Goal: Task Accomplishment & Management: Use online tool/utility

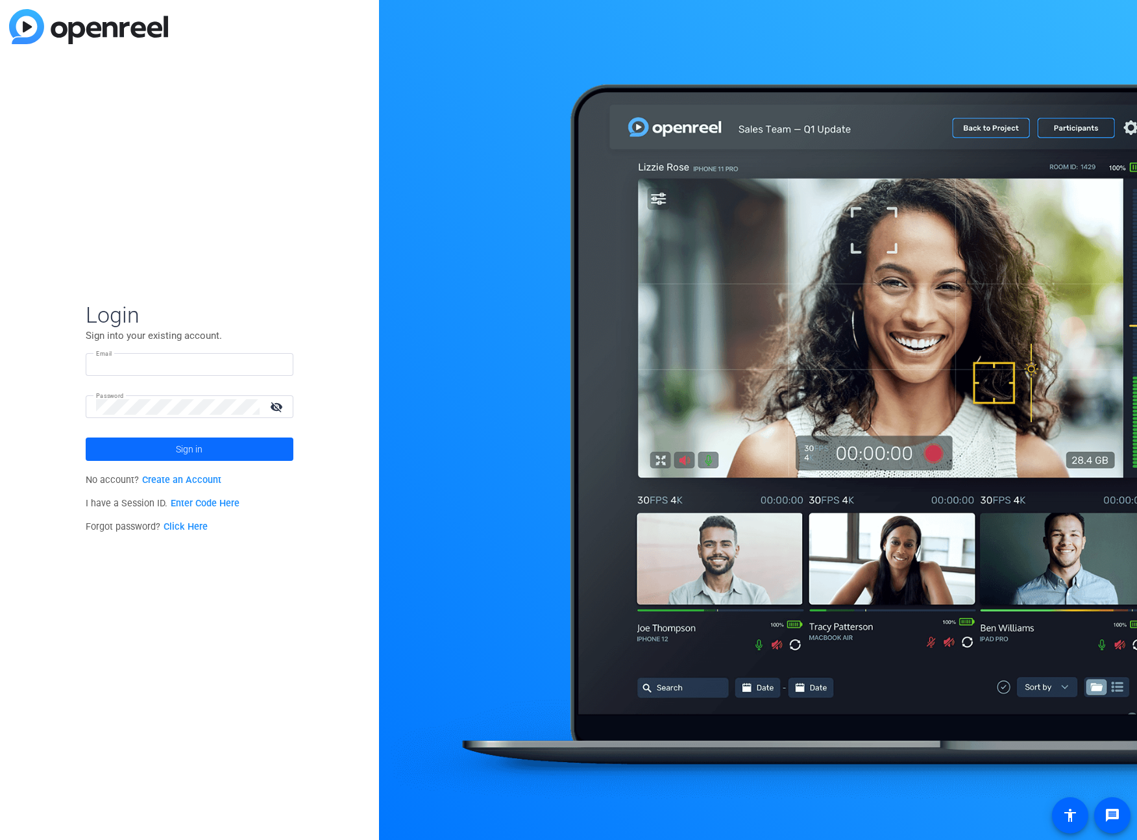
type input "[PERSON_NAME][EMAIL_ADDRESS][DOMAIN_NAME]"
click at [208, 445] on span at bounding box center [190, 449] width 208 height 31
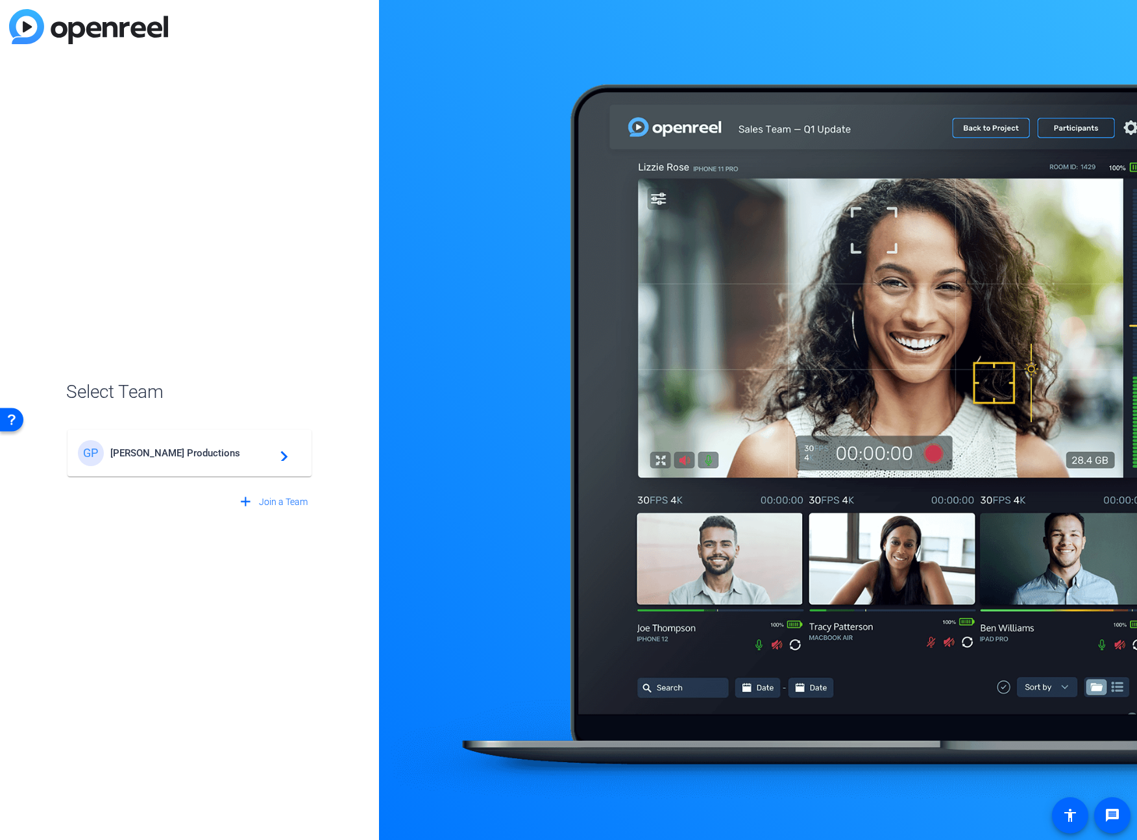
click at [206, 453] on span "[PERSON_NAME] Productions" at bounding box center [191, 453] width 162 height 12
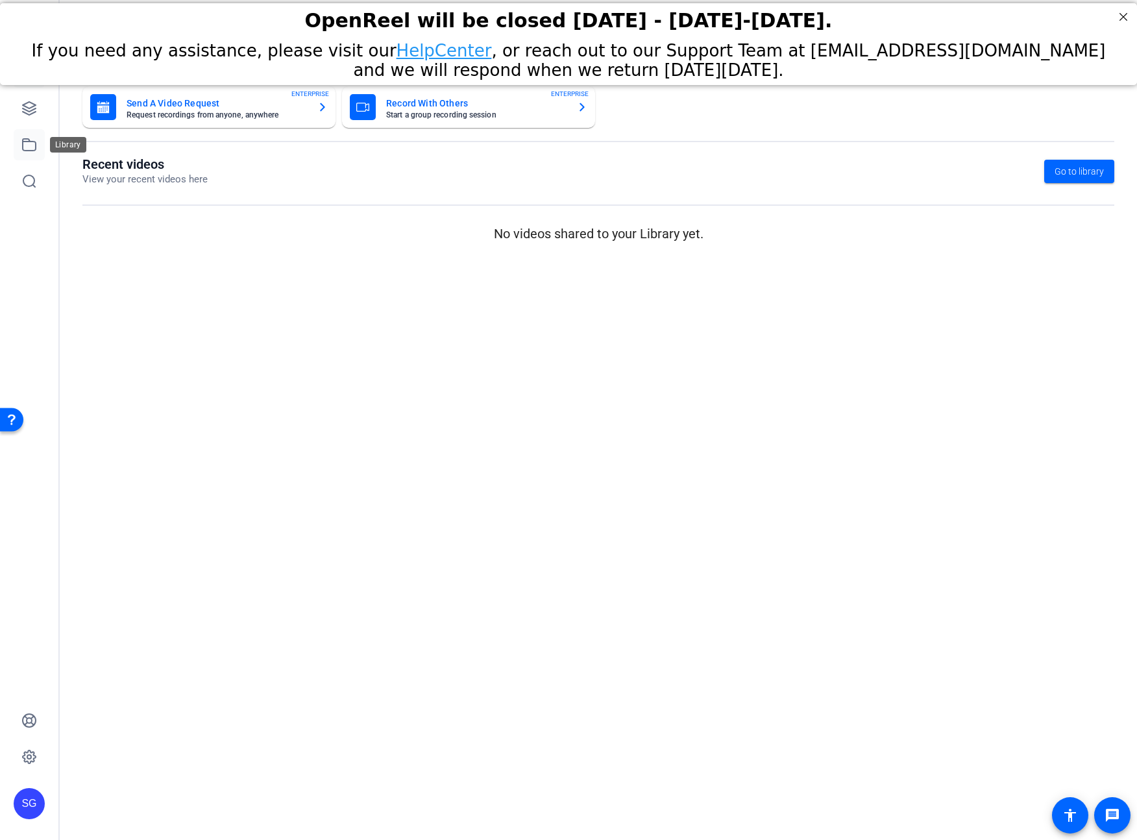
click at [38, 150] on link at bounding box center [29, 144] width 31 height 31
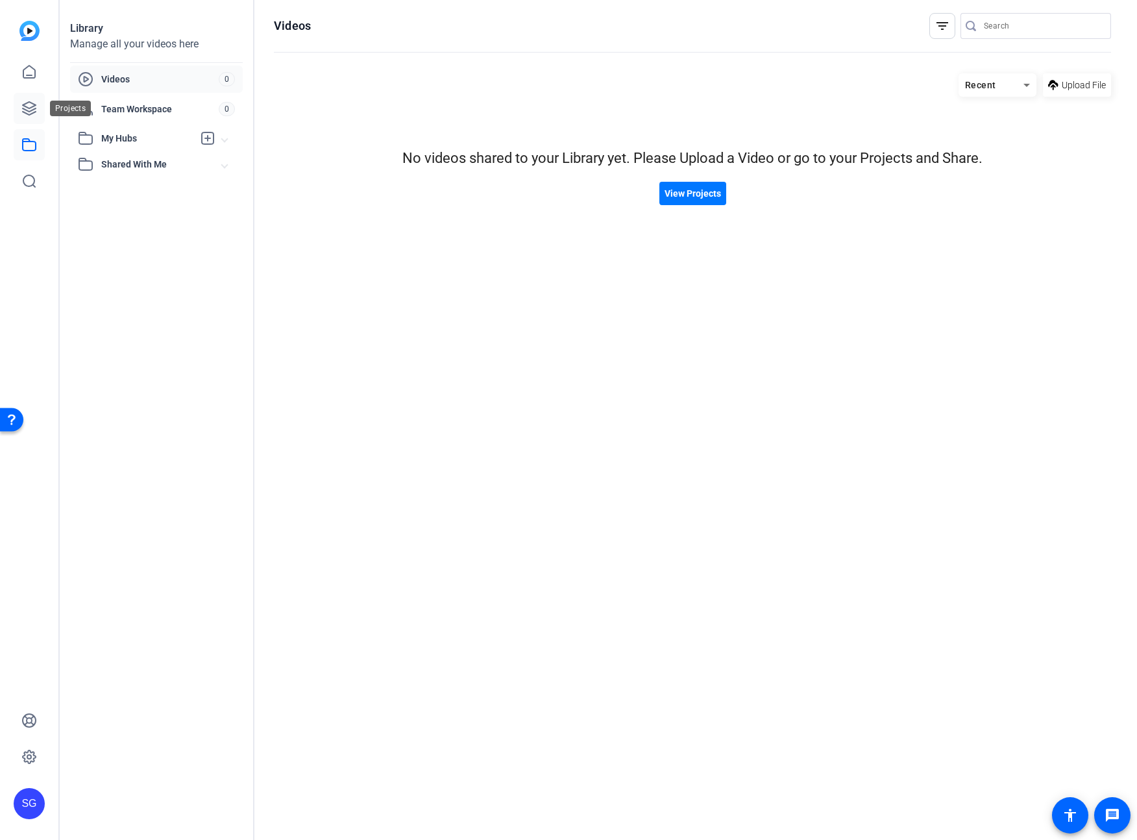
click at [30, 111] on icon at bounding box center [29, 108] width 13 height 13
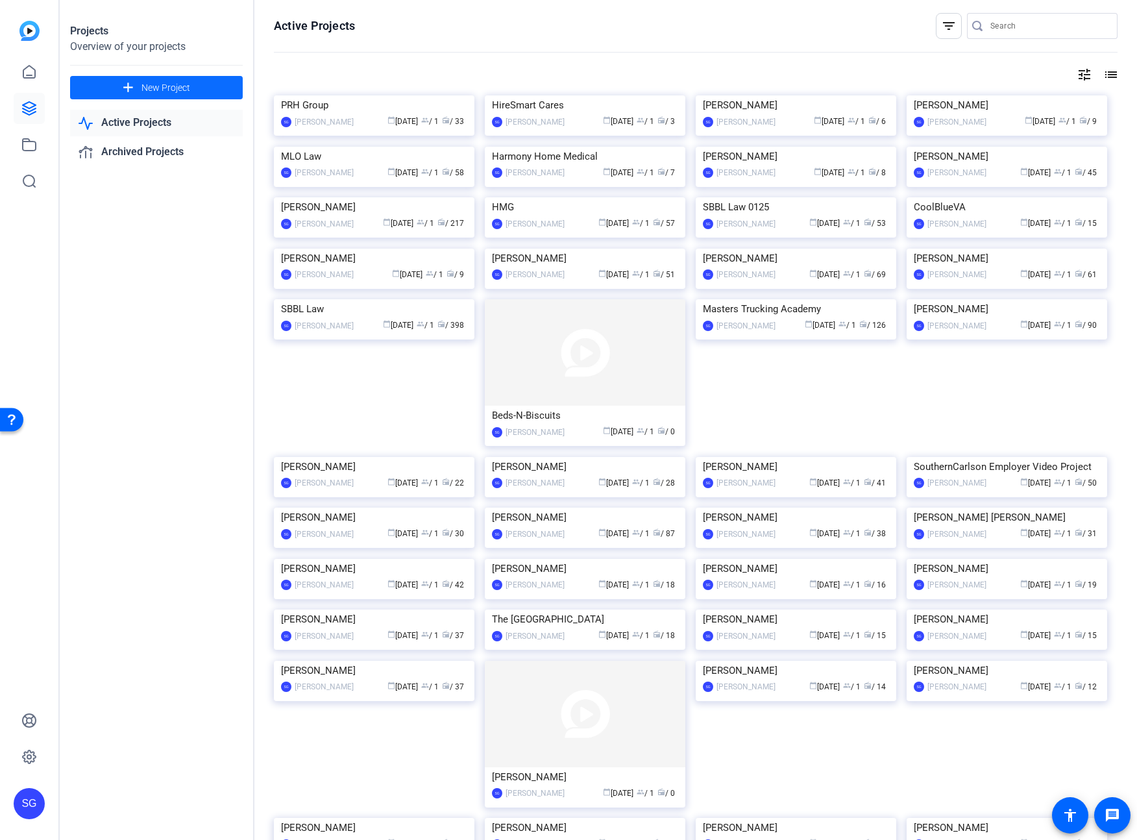
click at [158, 92] on span "New Project" at bounding box center [166, 88] width 49 height 14
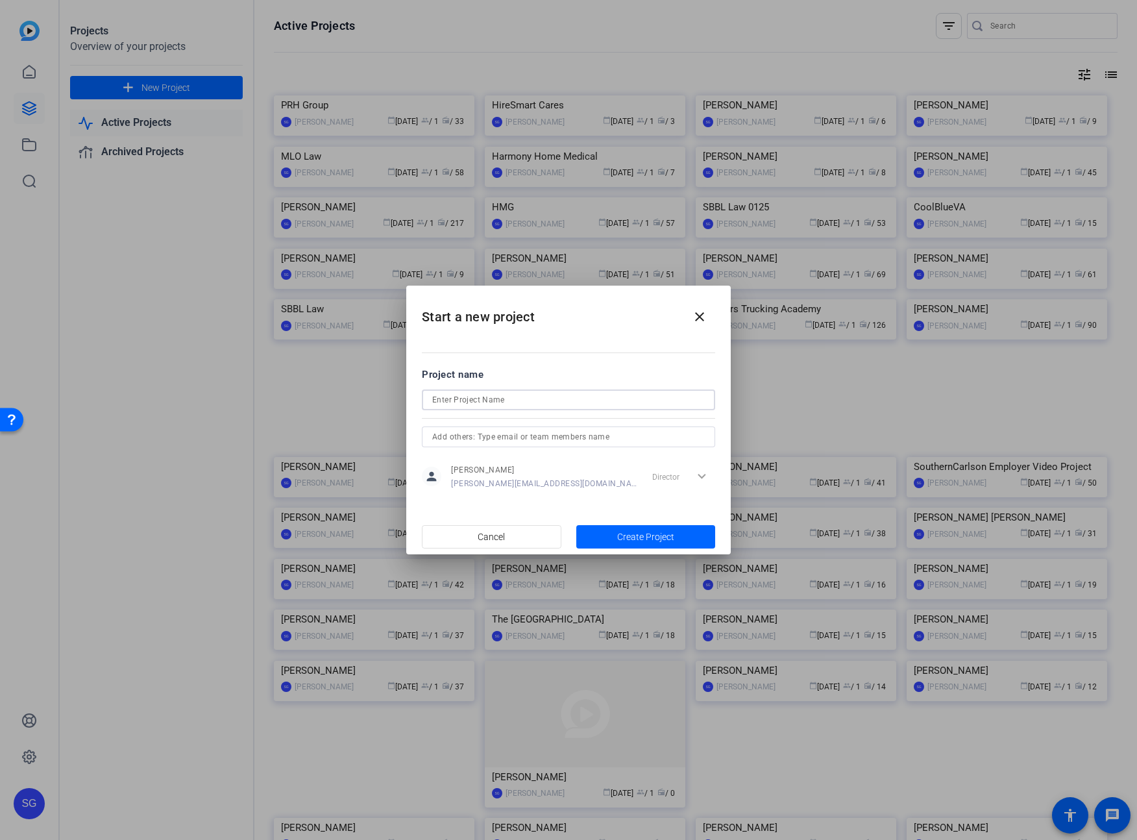
click at [471, 397] on input at bounding box center [568, 400] width 273 height 16
type input "[PERSON_NAME] Professional Services"
click at [654, 536] on span "Create Project" at bounding box center [645, 537] width 57 height 14
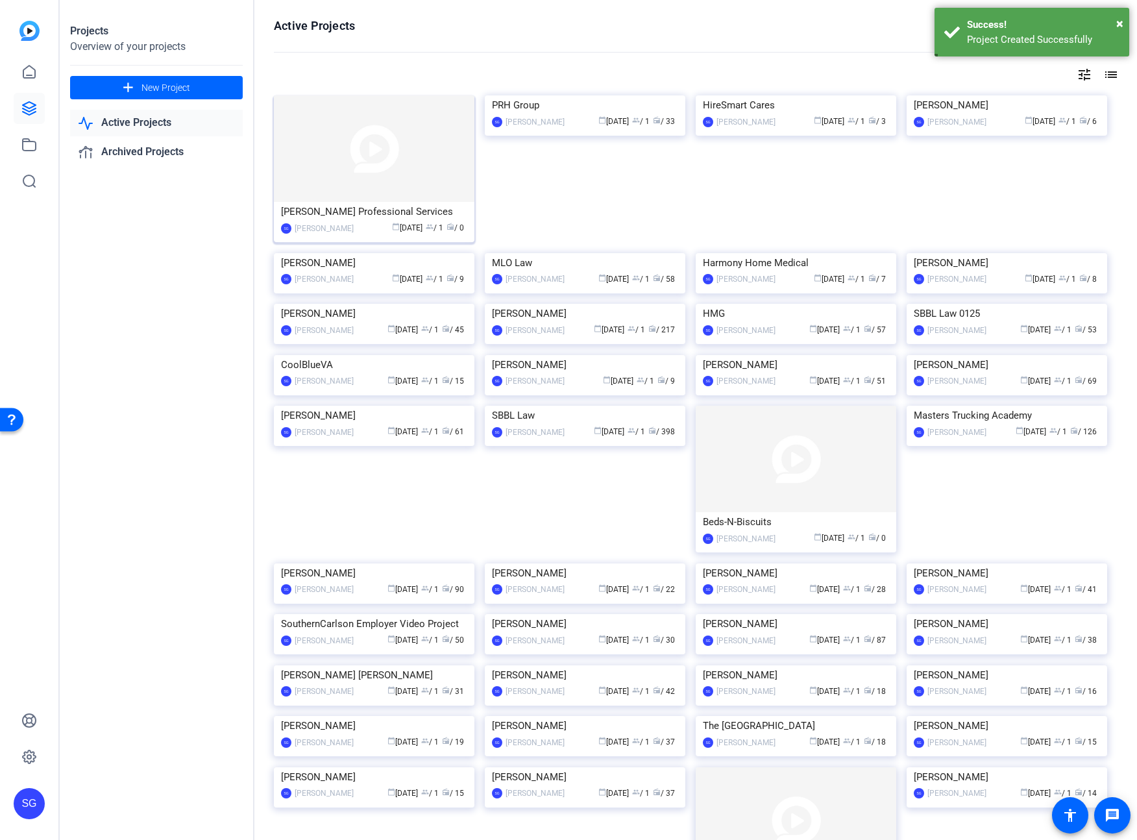
click at [393, 169] on img at bounding box center [374, 148] width 201 height 106
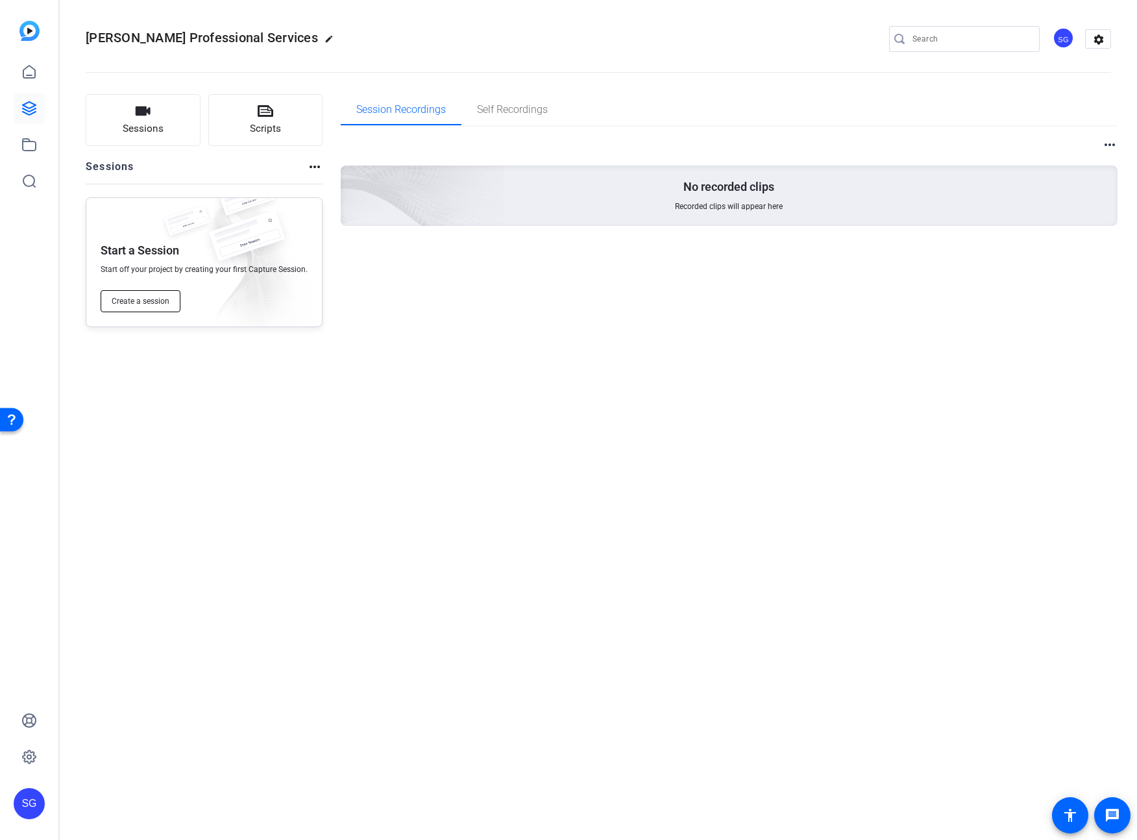
click at [159, 299] on span "Create a session" at bounding box center [141, 301] width 58 height 10
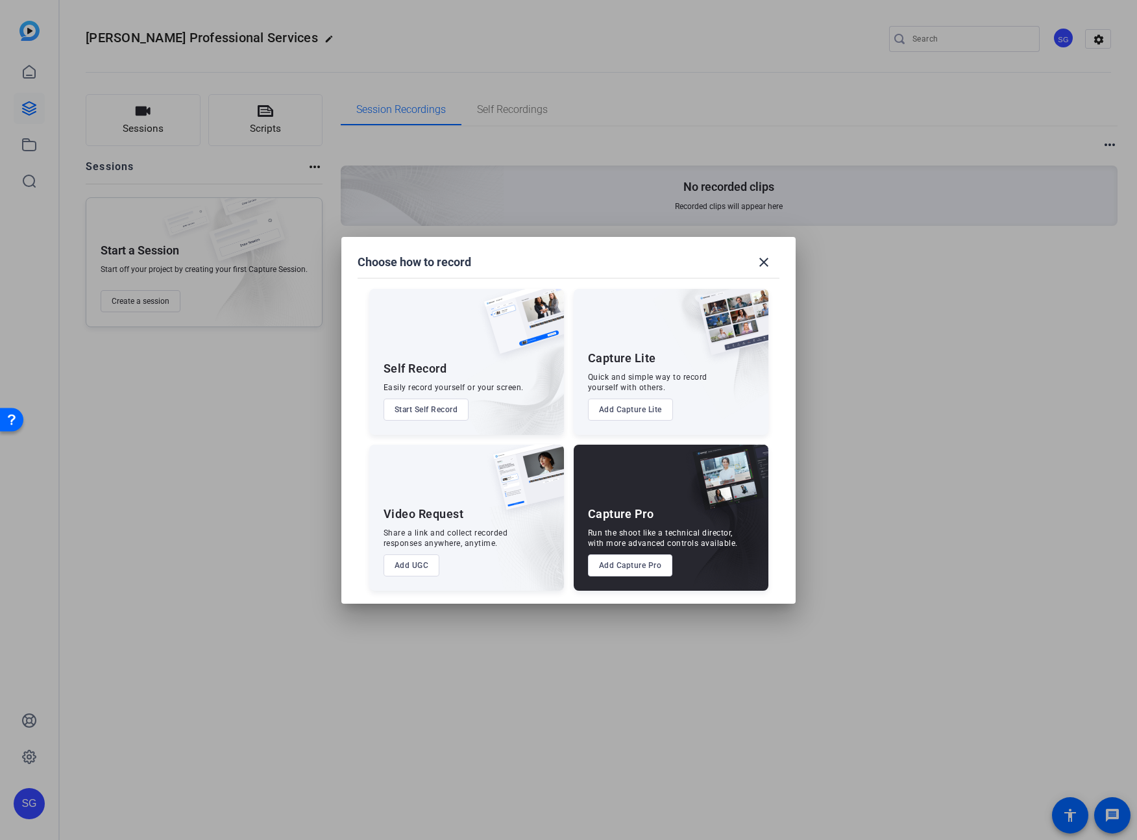
click at [630, 571] on button "Add Capture Pro" at bounding box center [630, 565] width 85 height 22
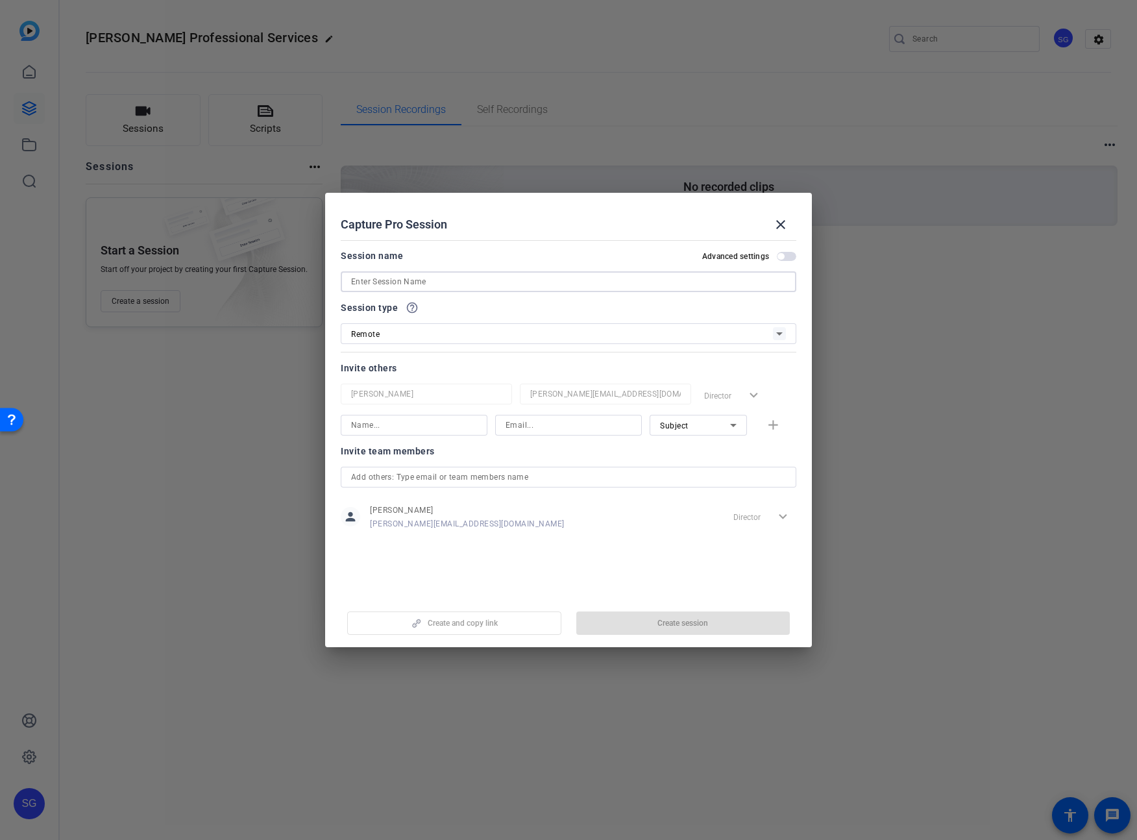
click at [424, 281] on input at bounding box center [568, 282] width 435 height 16
type input "Testimonial to GP"
click at [687, 629] on span "button" at bounding box center [683, 623] width 214 height 31
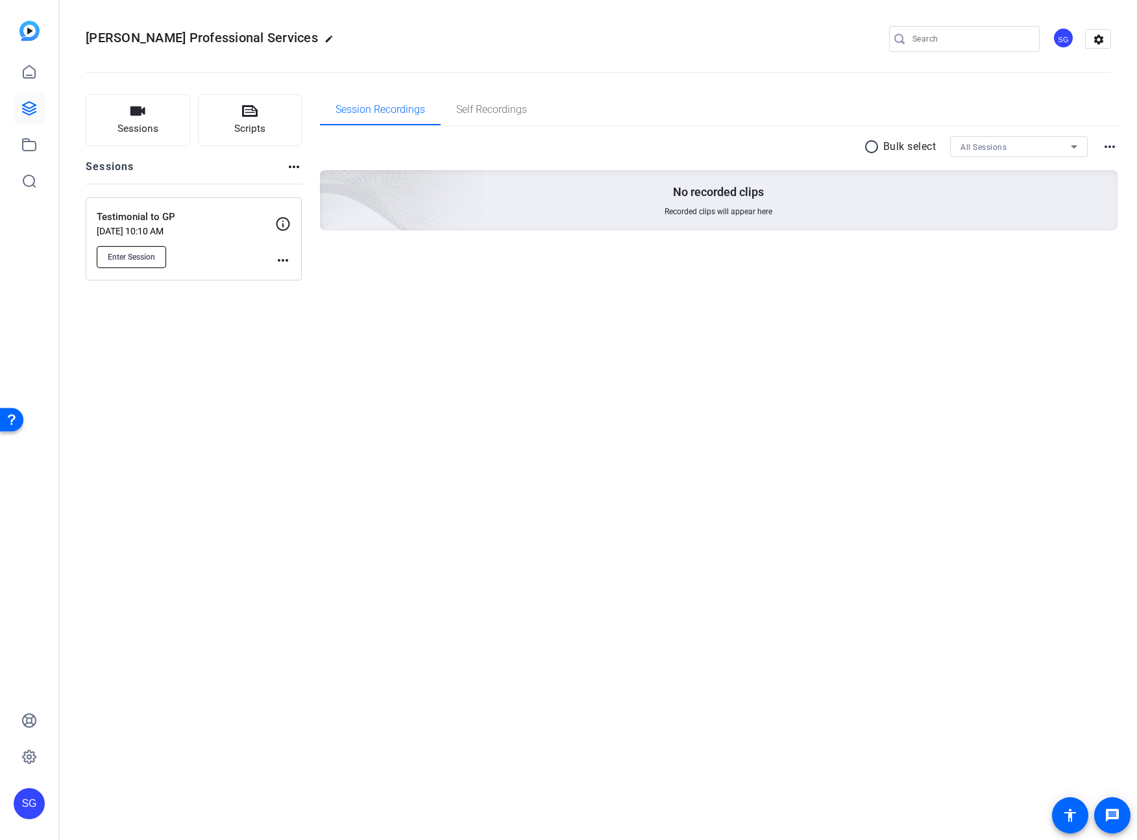
click at [143, 258] on span "Enter Session" at bounding box center [131, 257] width 47 height 10
click at [288, 257] on mat-icon "more_horiz" at bounding box center [283, 261] width 16 height 16
click at [314, 282] on span "Edit Session" at bounding box center [315, 279] width 59 height 16
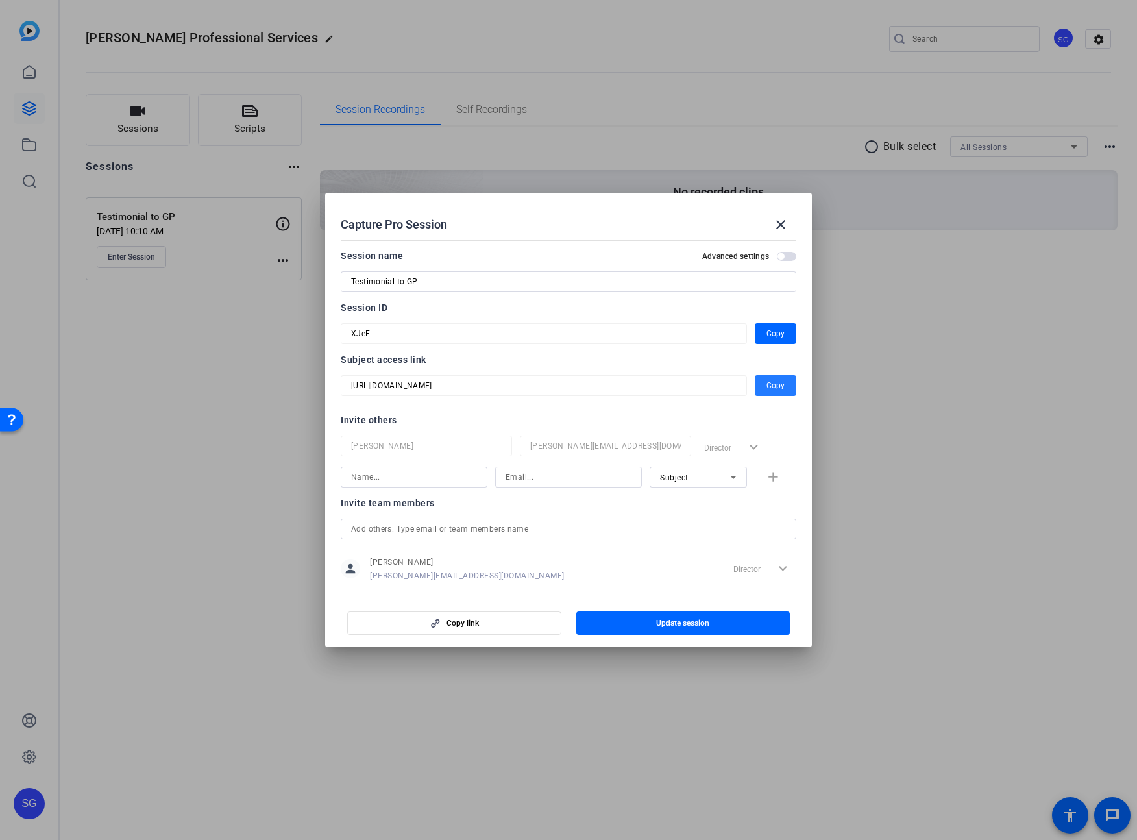
click at [780, 384] on span "Copy" at bounding box center [776, 386] width 18 height 16
